Goal: Book appointment/travel/reservation

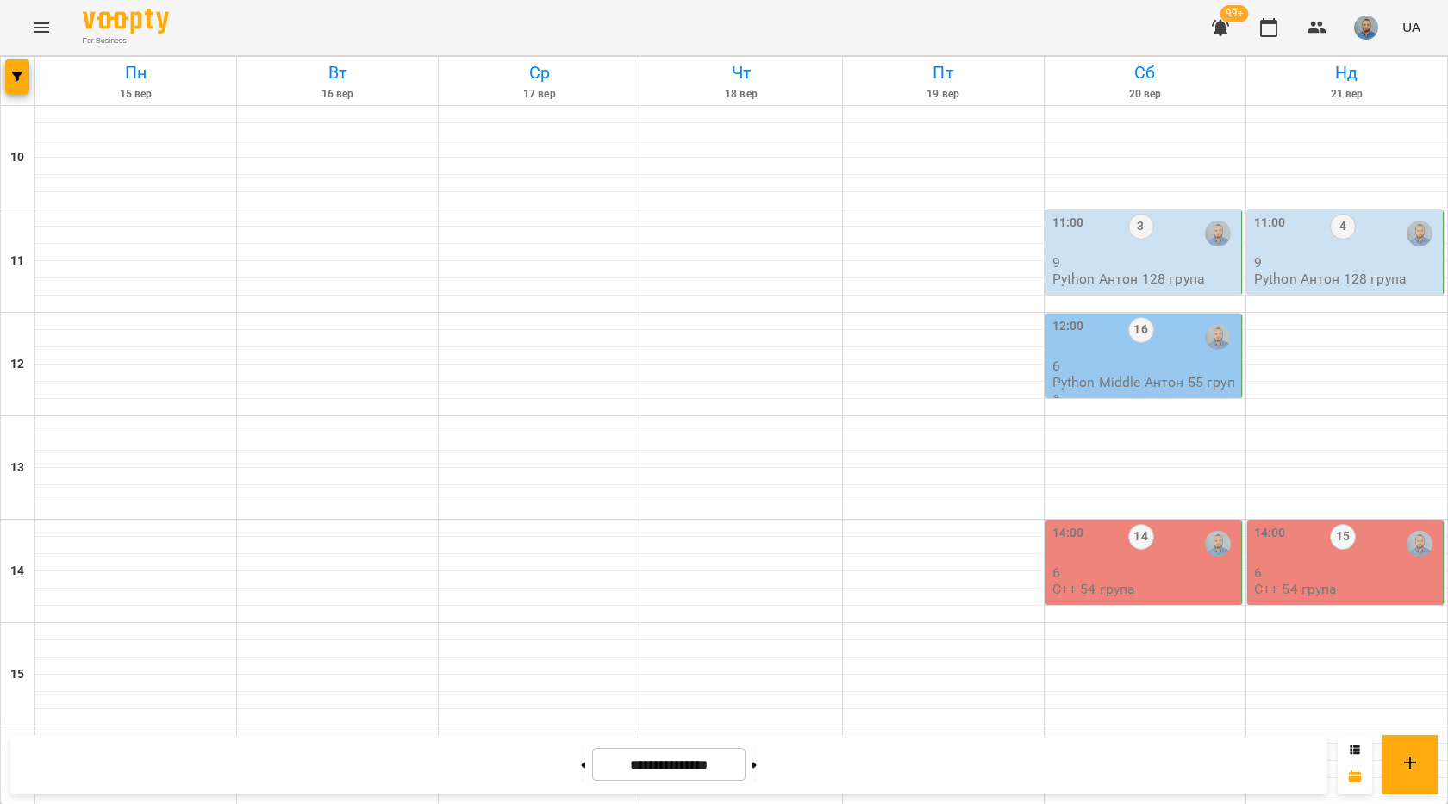
scroll to position [724, 0]
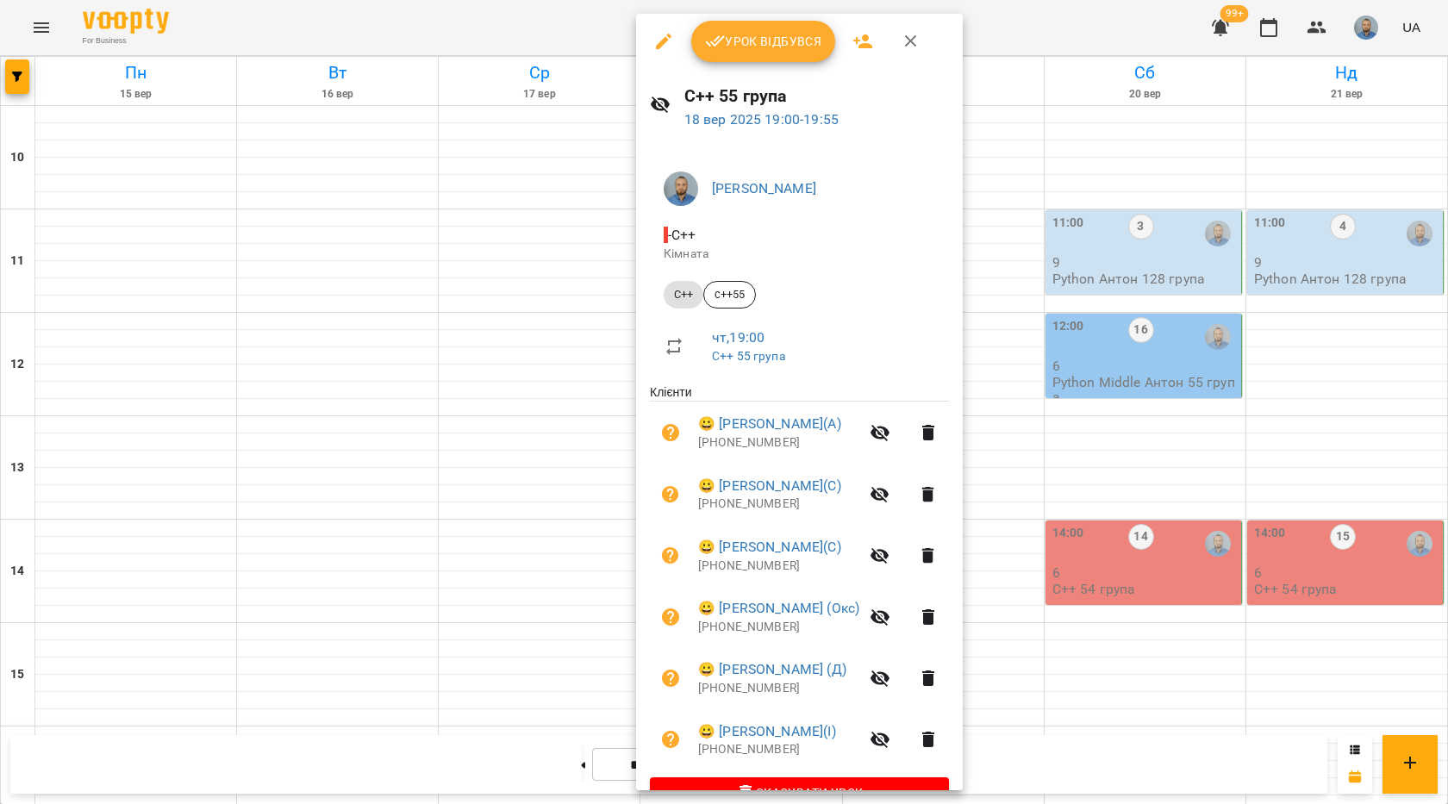
click at [1273, 248] on div at bounding box center [724, 402] width 1448 height 804
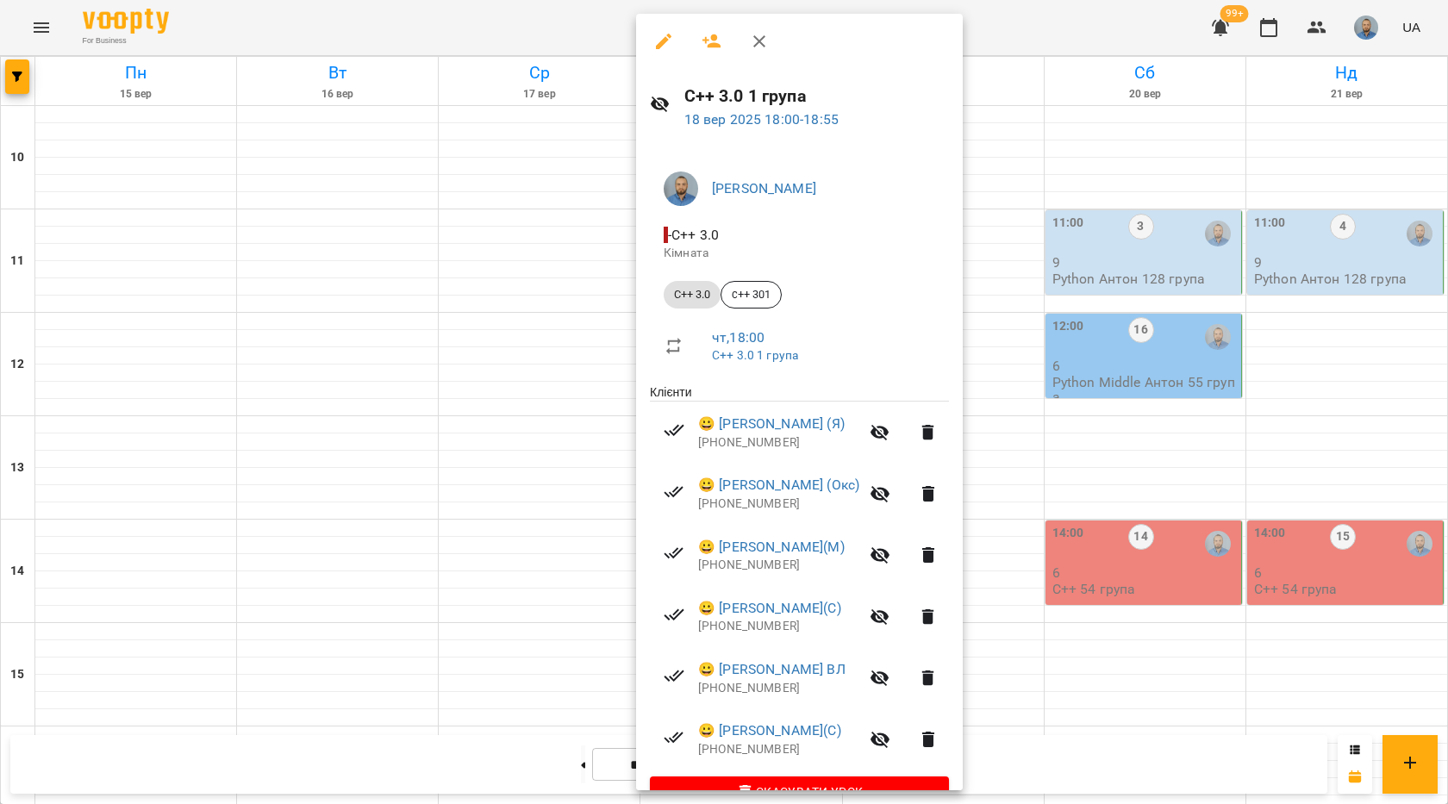
click at [665, 41] on icon "button" at bounding box center [664, 42] width 16 height 16
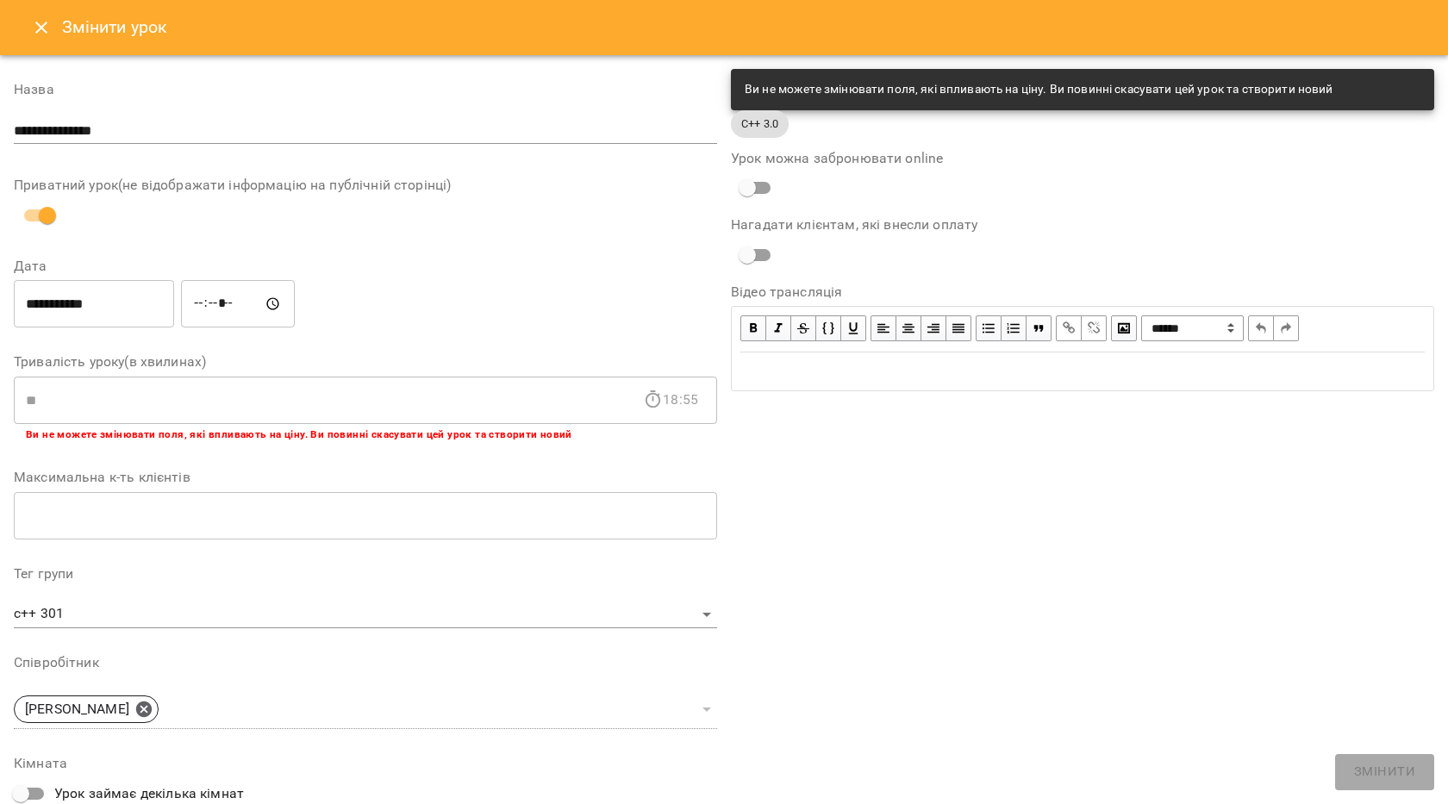
click at [45, 32] on icon "Close" at bounding box center [41, 28] width 12 height 12
